Goal: Task Accomplishment & Management: Use online tool/utility

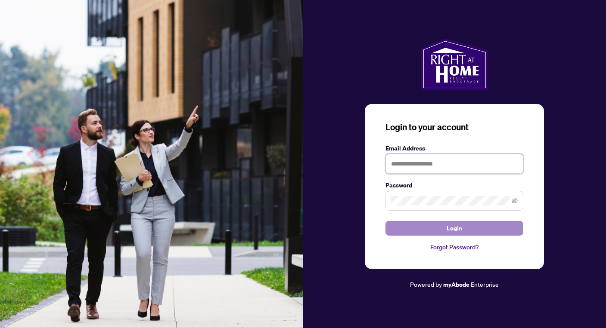
type input "**********"
click at [452, 226] on span "Login" at bounding box center [453, 229] width 15 height 14
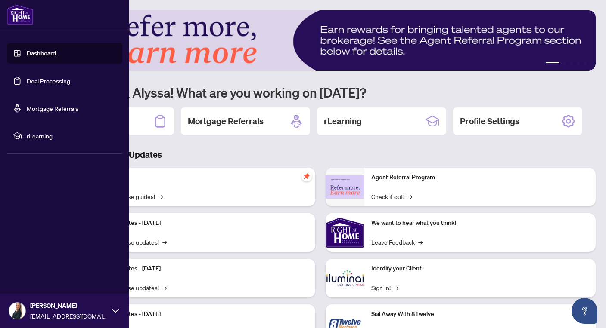
click at [27, 82] on link "Deal Processing" at bounding box center [48, 81] width 43 height 8
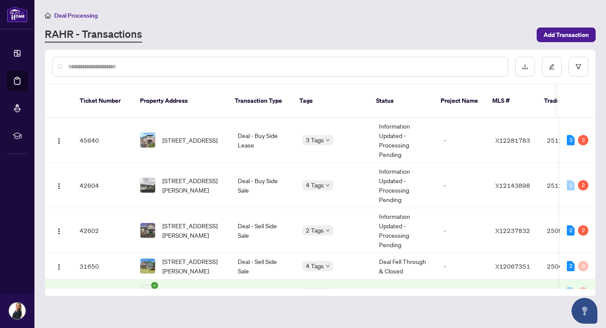
click at [331, 11] on div "Deal Processing" at bounding box center [320, 15] width 551 height 10
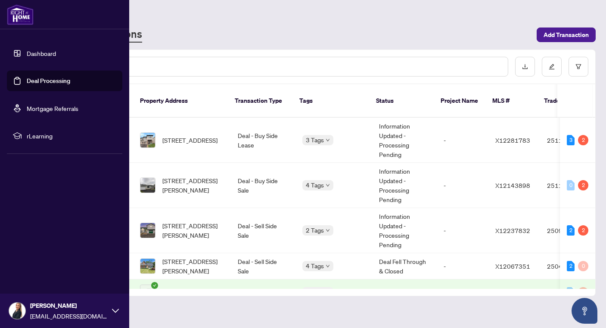
click at [119, 310] on div "[PERSON_NAME] [PERSON_NAME][EMAIL_ADDRESS][DOMAIN_NAME]" at bounding box center [64, 311] width 129 height 34
click at [56, 260] on button "Logout" at bounding box center [64, 260] width 115 height 15
